Goal: Task Accomplishment & Management: Manage account settings

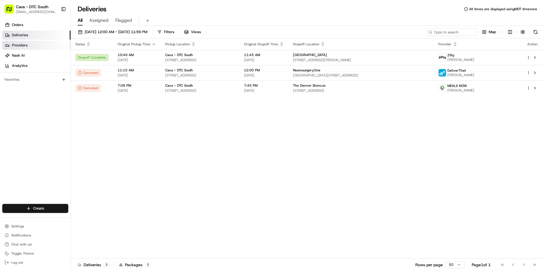
click at [36, 43] on link "Providers" at bounding box center [36, 45] width 68 height 9
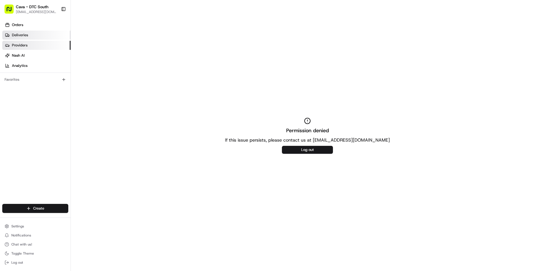
click at [37, 35] on link "Deliveries" at bounding box center [36, 35] width 68 height 9
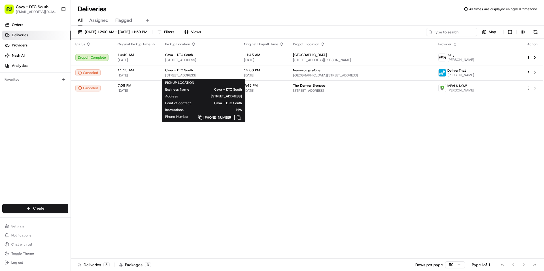
click at [413, 144] on div "Status Original Pickup Time Pickup Location Original Dropoff Time Dropoff Locat…" at bounding box center [307, 149] width 472 height 220
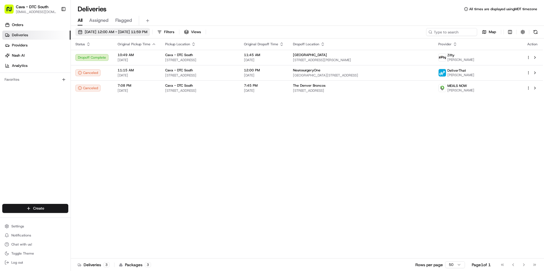
click at [106, 29] on button "[DATE] 12:00 AM - [DATE] 11:59 PM" at bounding box center [112, 32] width 75 height 8
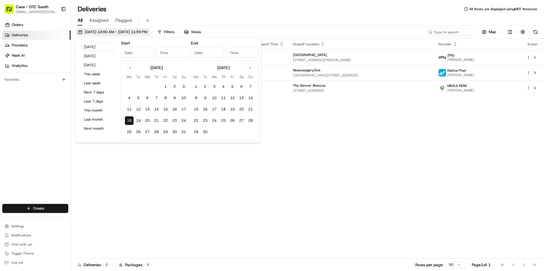
type input "[DATE]"
type input "12:00 AM"
type input "[DATE]"
type input "11:59 PM"
click at [99, 66] on button "[DATE]" at bounding box center [98, 65] width 34 height 8
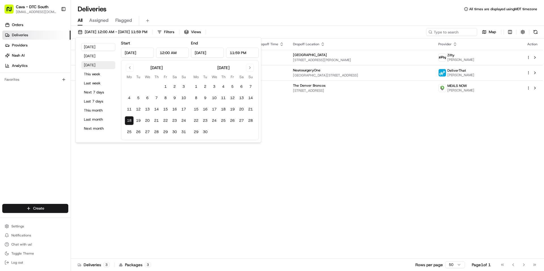
type input "[DATE]"
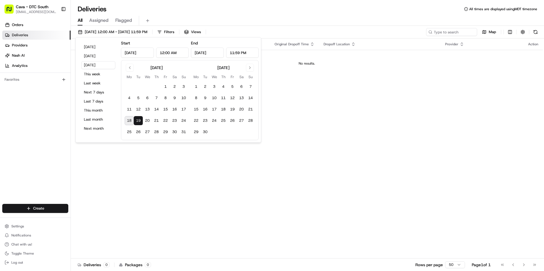
drag, startPoint x: 305, startPoint y: 98, endPoint x: 264, endPoint y: 90, distance: 42.0
click at [296, 96] on div "Status Original Pickup Time Pickup Location Original Dropoff Time Dropoff Locat…" at bounding box center [307, 149] width 472 height 220
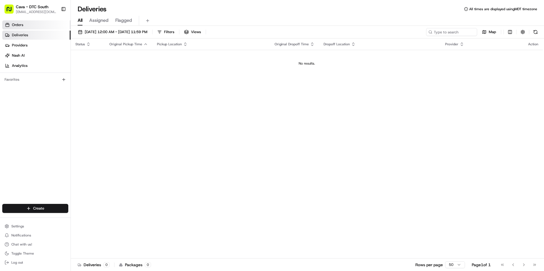
click at [22, 25] on span "Orders" at bounding box center [17, 24] width 11 height 5
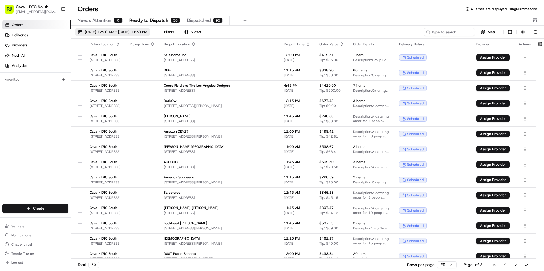
click at [106, 32] on span "[DATE] 12:00 AM - [DATE] 11:59 PM" at bounding box center [116, 31] width 63 height 5
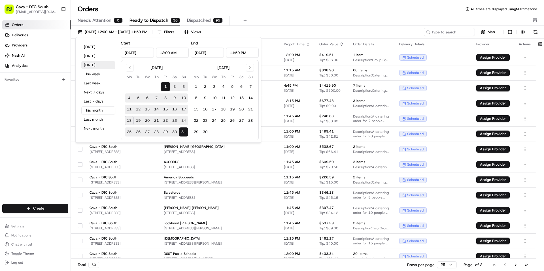
click at [104, 67] on button "[DATE]" at bounding box center [98, 65] width 34 height 8
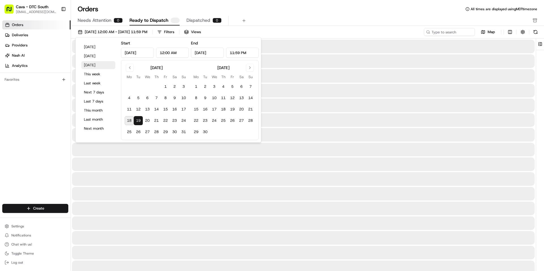
type input "[DATE]"
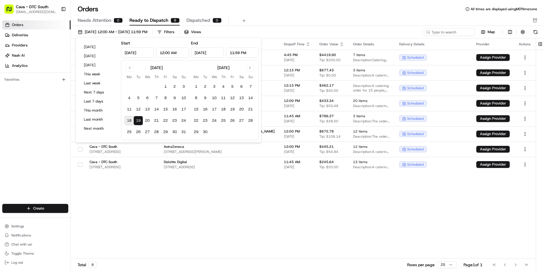
click at [293, 242] on div "Pickup Location Pickup Time Dropoff Location Dropoff Time Order Value Order Det…" at bounding box center [303, 149] width 465 height 220
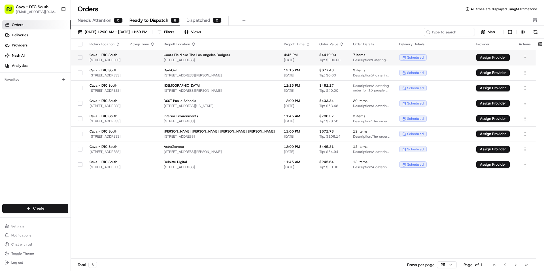
click at [498, 57] on button "Assign Provider" at bounding box center [492, 57] width 33 height 7
